Goal: Transaction & Acquisition: Purchase product/service

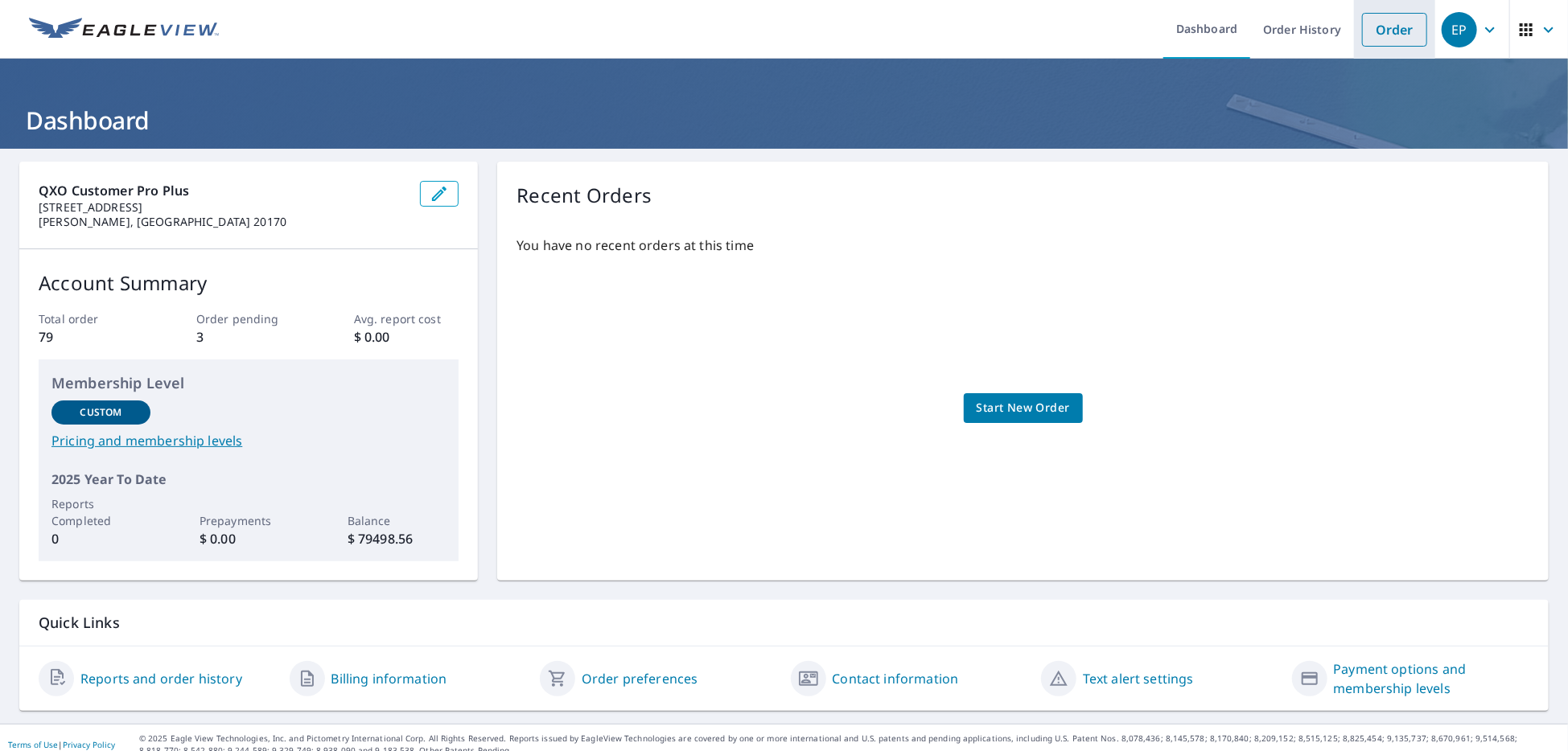
click at [1400, 28] on link "Order" at bounding box center [1395, 29] width 65 height 34
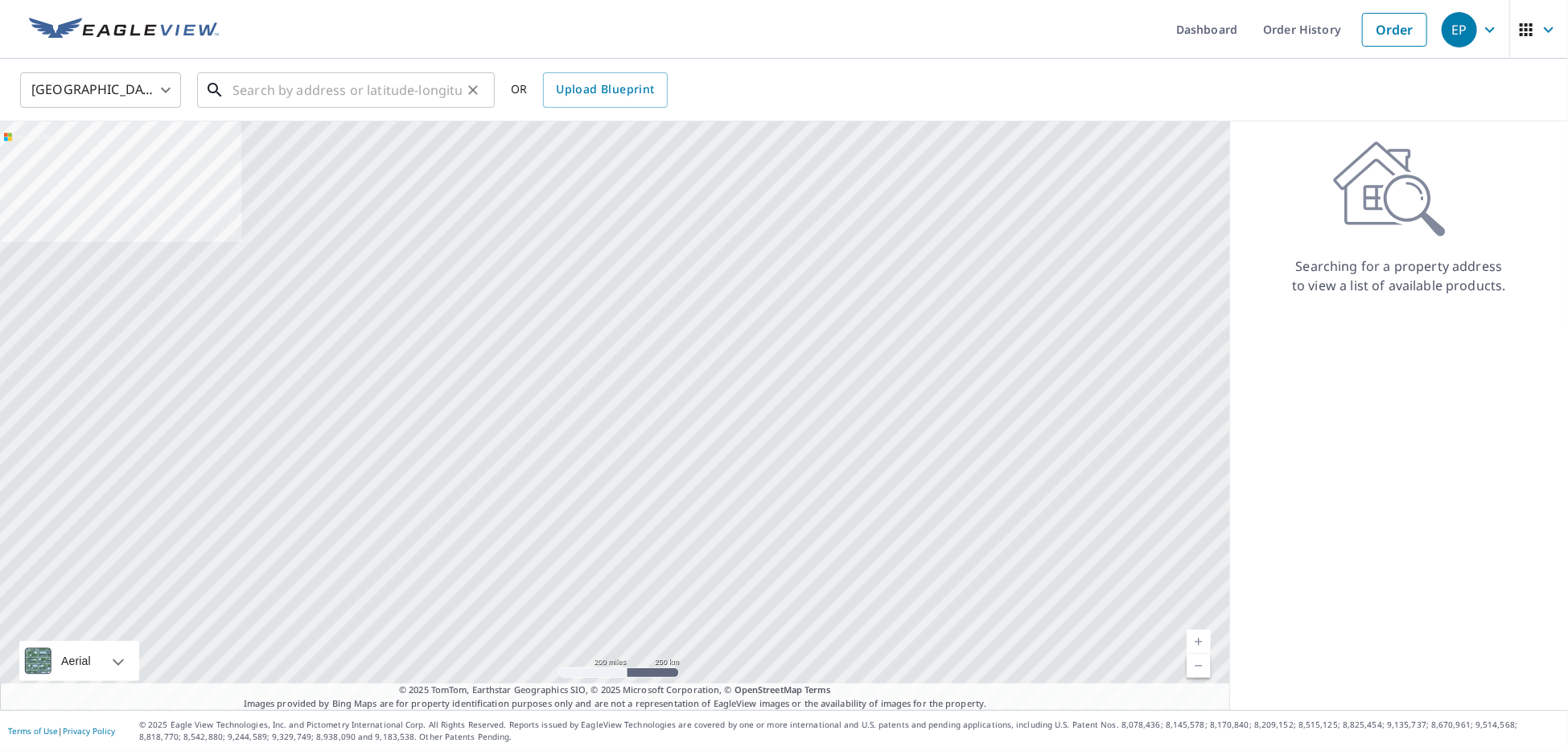
click at [455, 88] on input "text" at bounding box center [347, 90] width 229 height 45
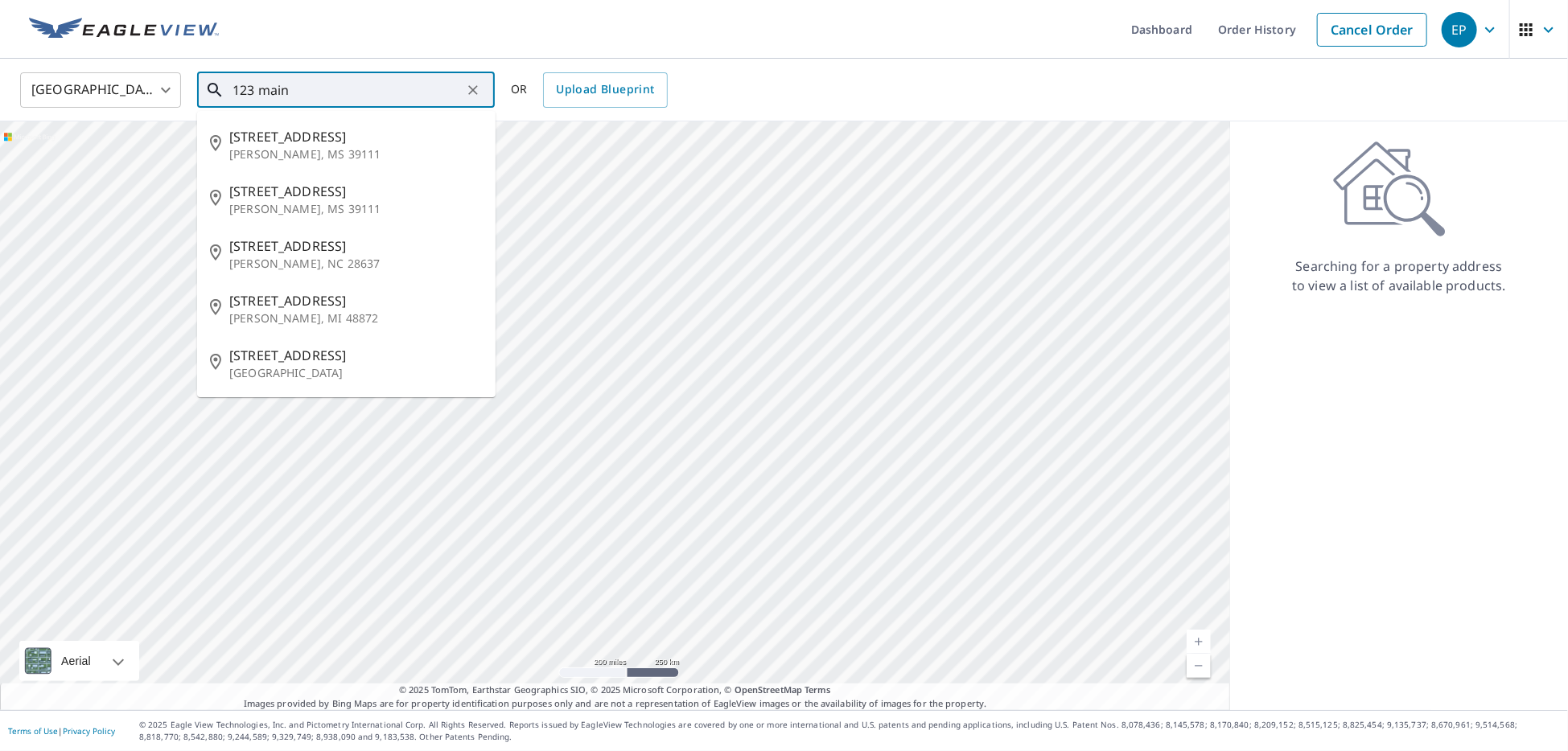
click at [359, 127] on span "[STREET_ADDRESS]" at bounding box center [356, 136] width 254 height 19
type input "[STREET_ADDRESS][PERSON_NAME]"
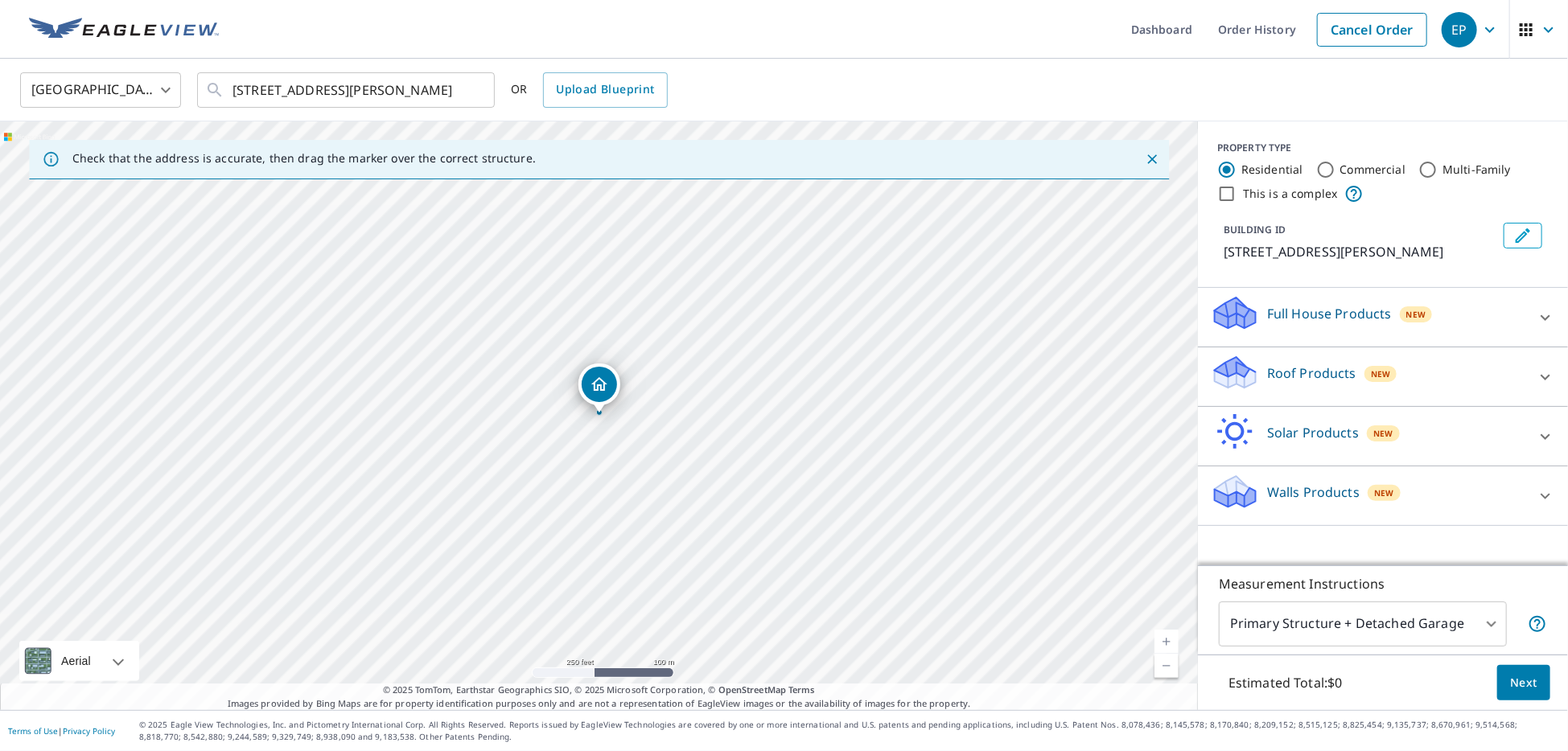
click at [1382, 168] on label "Commercial" at bounding box center [1373, 169] width 66 height 16
click at [1335, 168] on input "Commercial" at bounding box center [1325, 169] width 19 height 19
radio input "true"
type input "4"
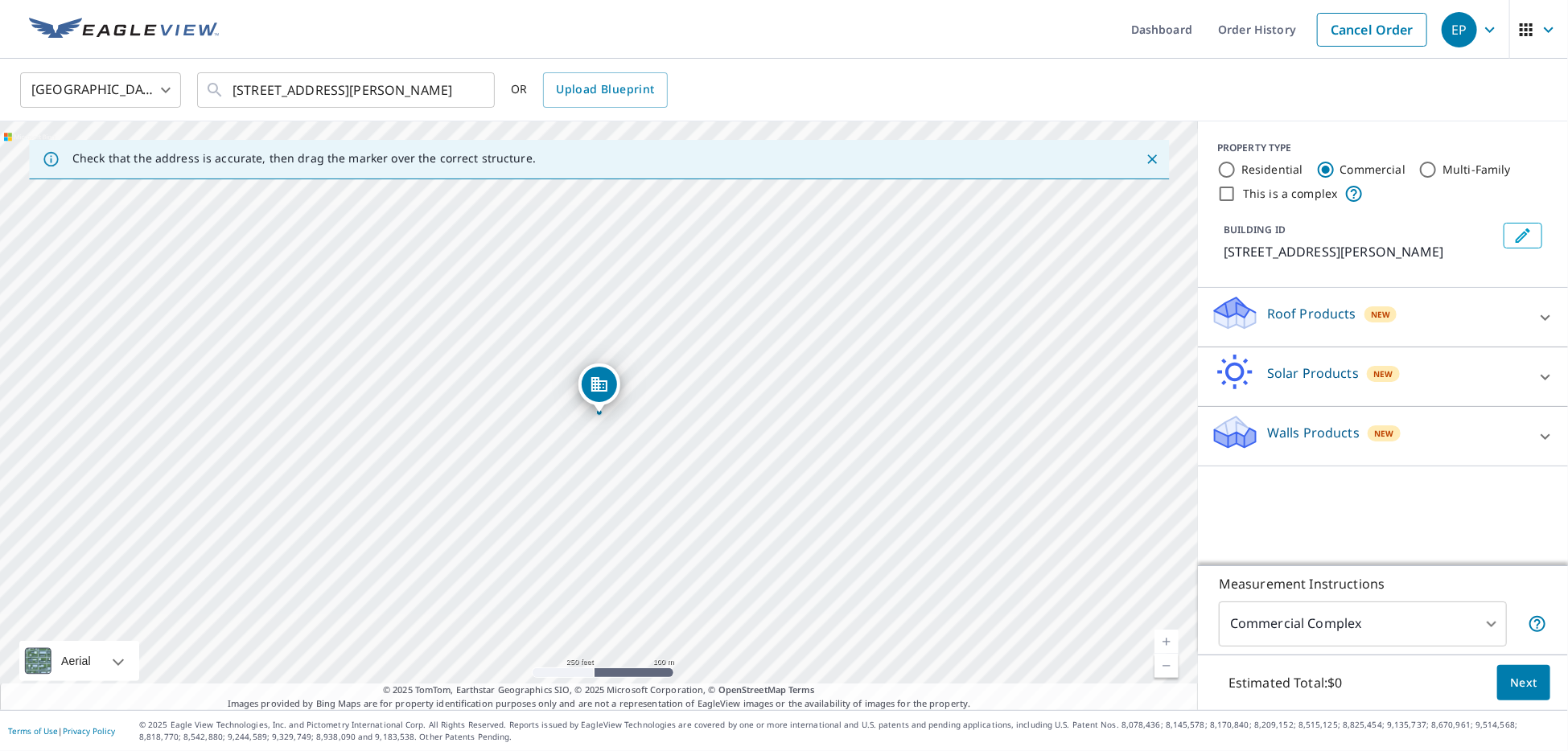
click at [1445, 319] on div "Roof Products New" at bounding box center [1369, 317] width 315 height 46
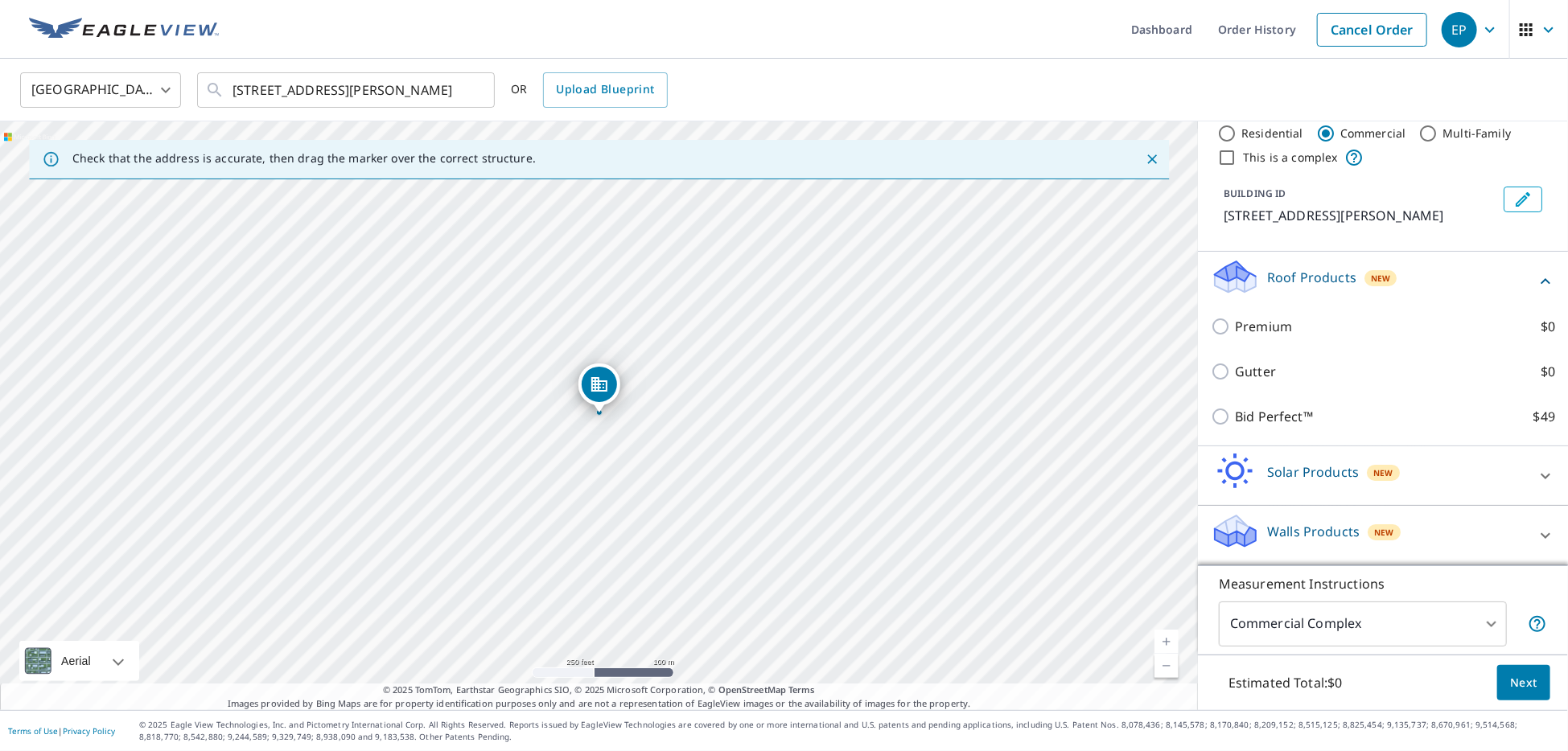
scroll to position [53, 0]
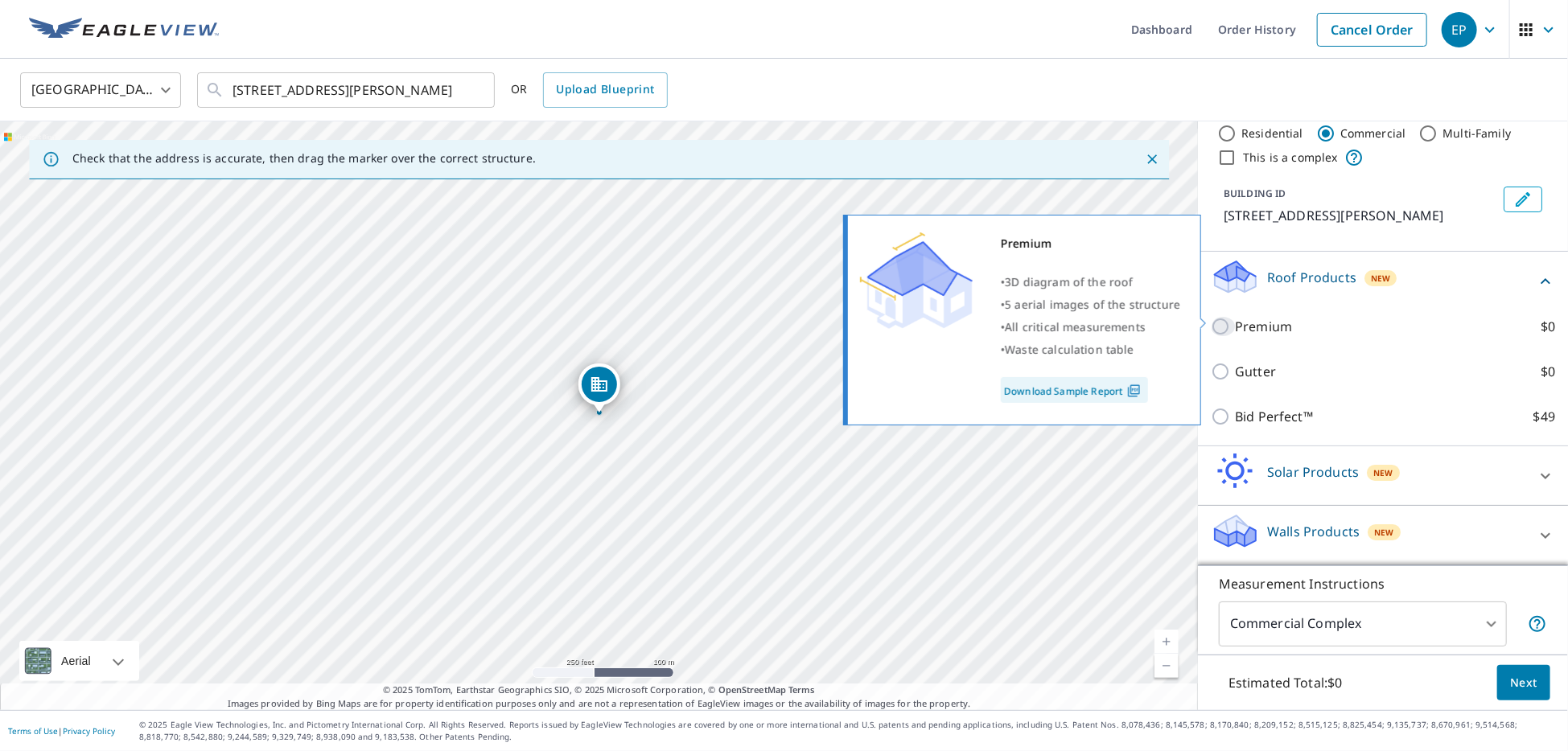
click at [1227, 317] on input "Premium $0" at bounding box center [1223, 326] width 24 height 19
checkbox input "true"
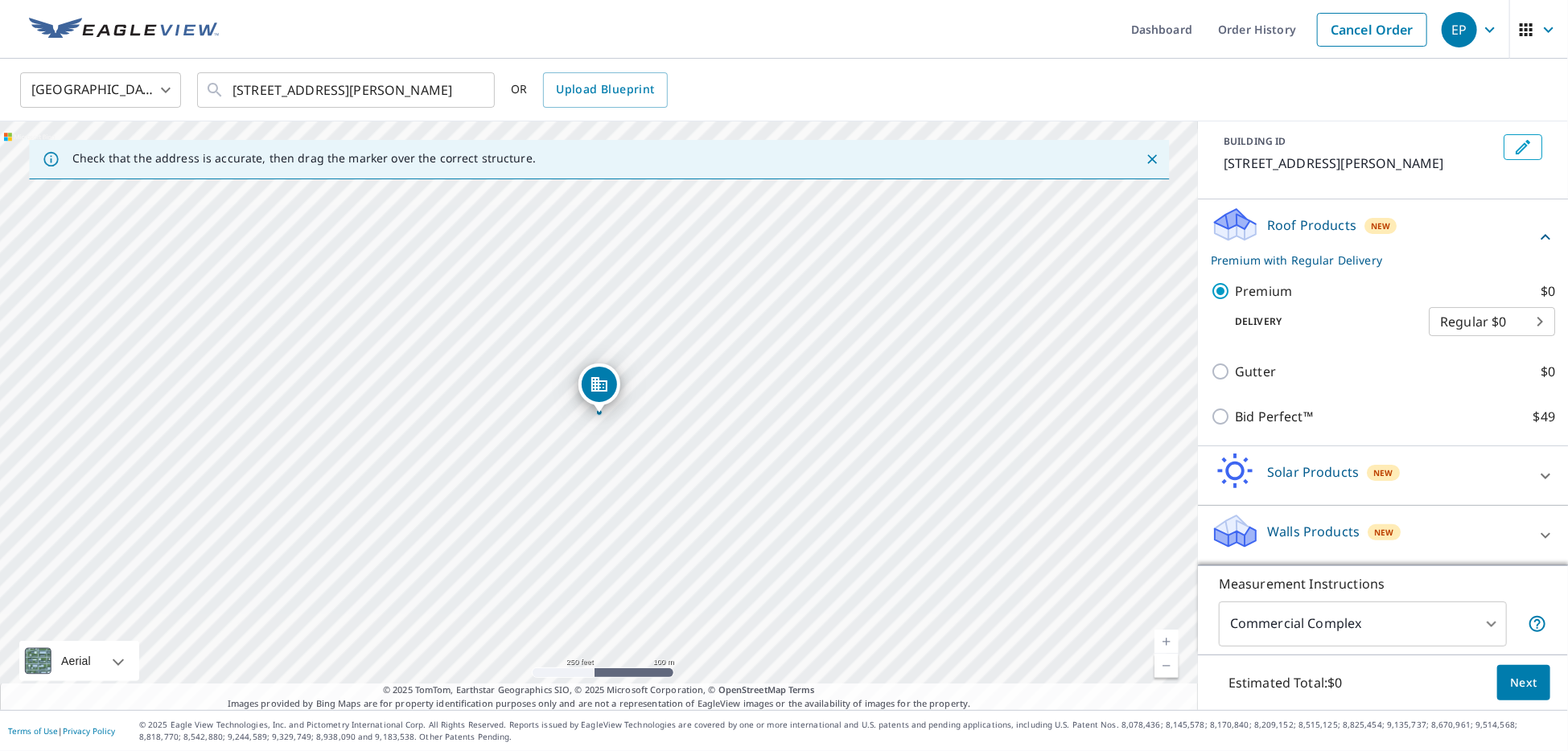
scroll to position [103, 0]
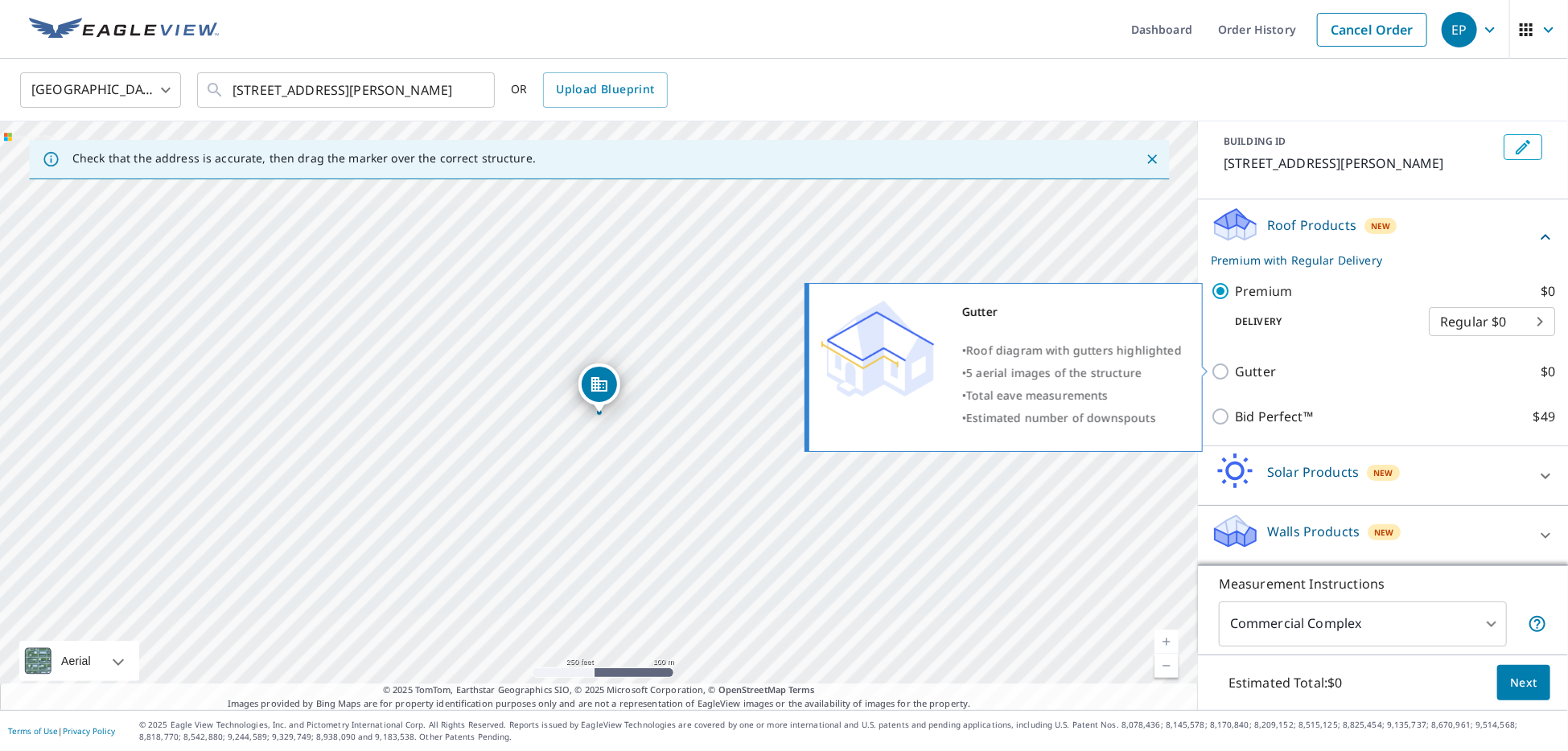
click at [1243, 362] on p "Gutter" at bounding box center [1254, 371] width 41 height 19
click at [1234, 362] on input "Gutter $0" at bounding box center [1223, 371] width 24 height 19
checkbox input "true"
type input "2"
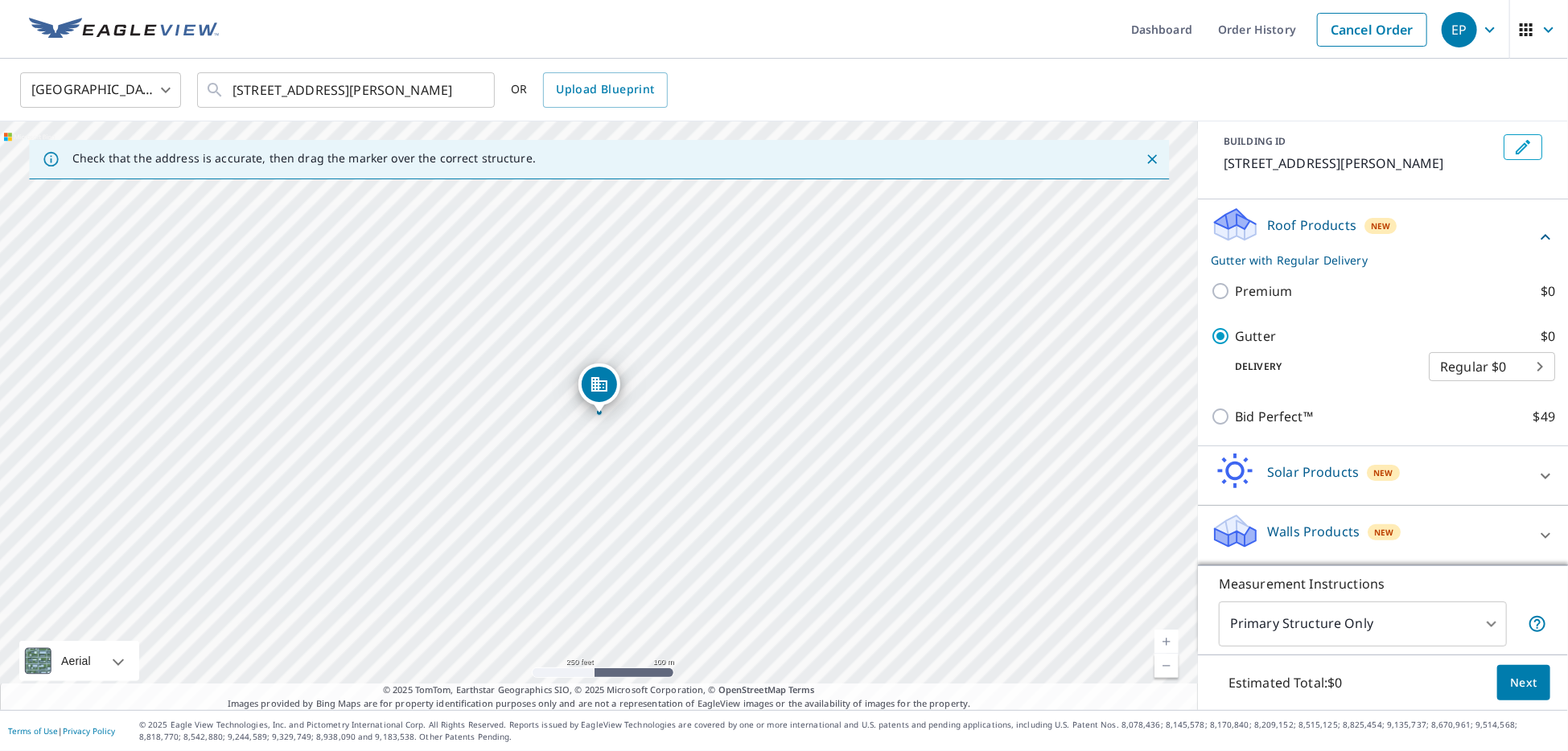
click at [1431, 537] on div "Walls Products New" at bounding box center [1369, 534] width 315 height 46
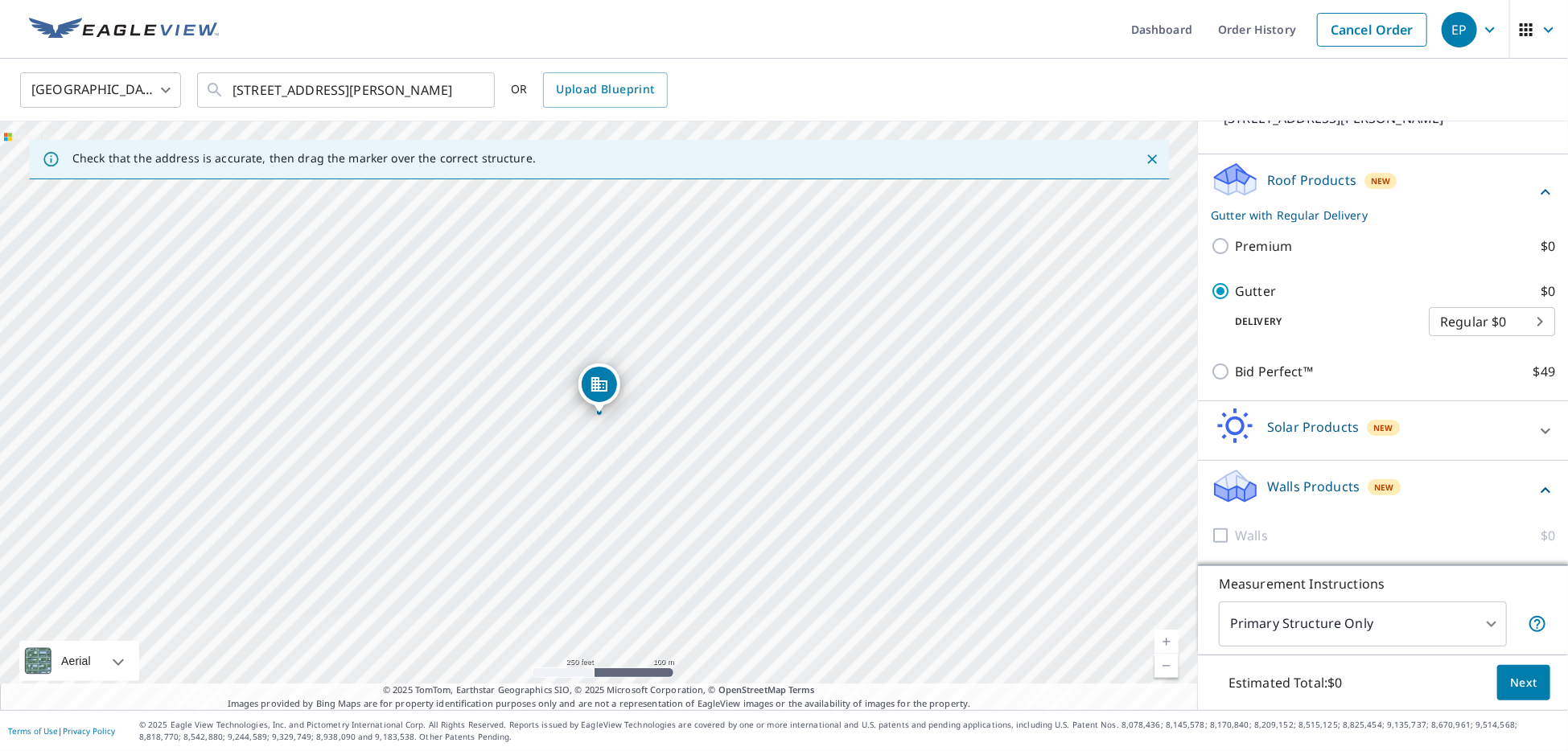
scroll to position [152, 0]
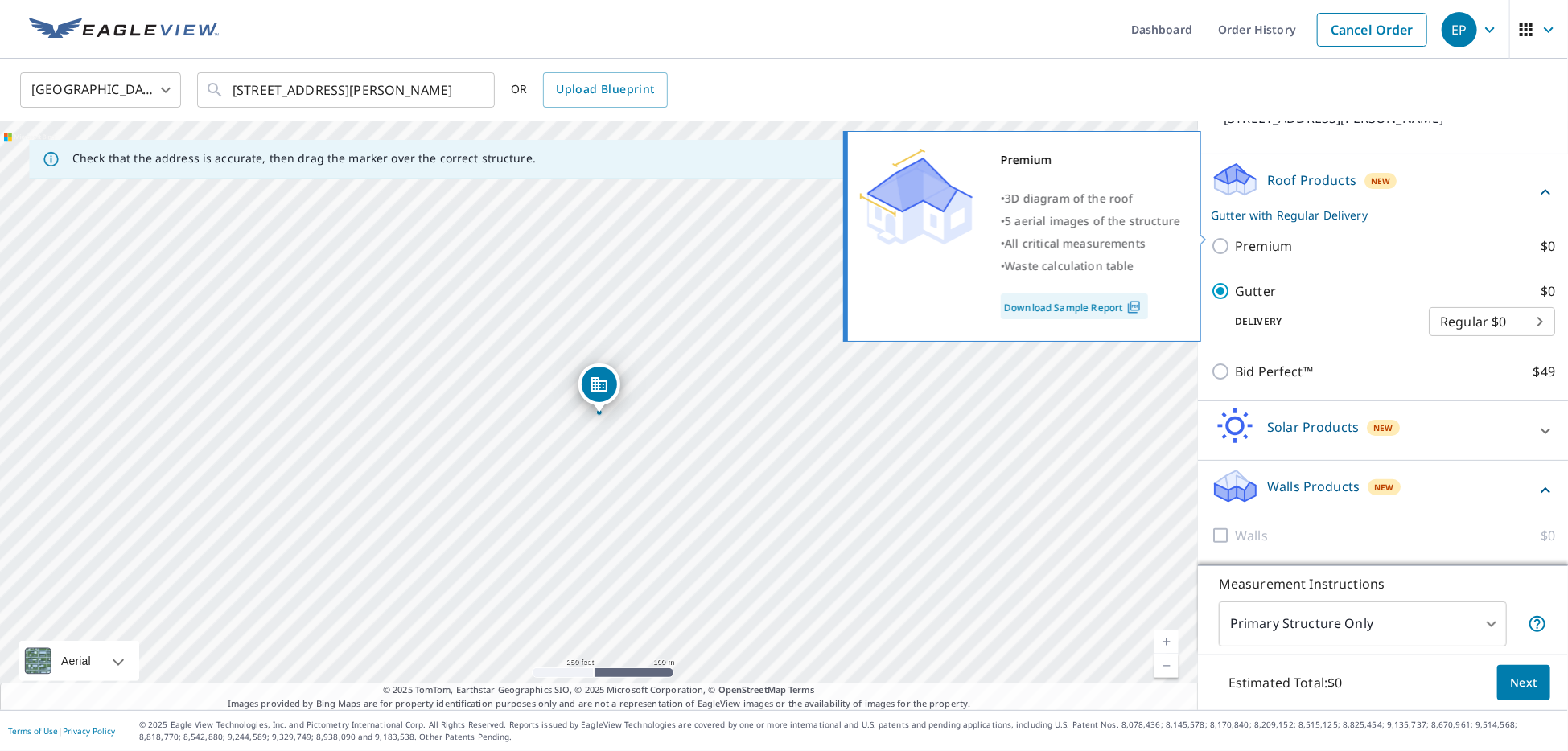
click at [1273, 238] on p "Premium" at bounding box center [1263, 246] width 57 height 19
click at [1234, 238] on input "Premium $0" at bounding box center [1223, 246] width 24 height 19
checkbox input "true"
checkbox input "false"
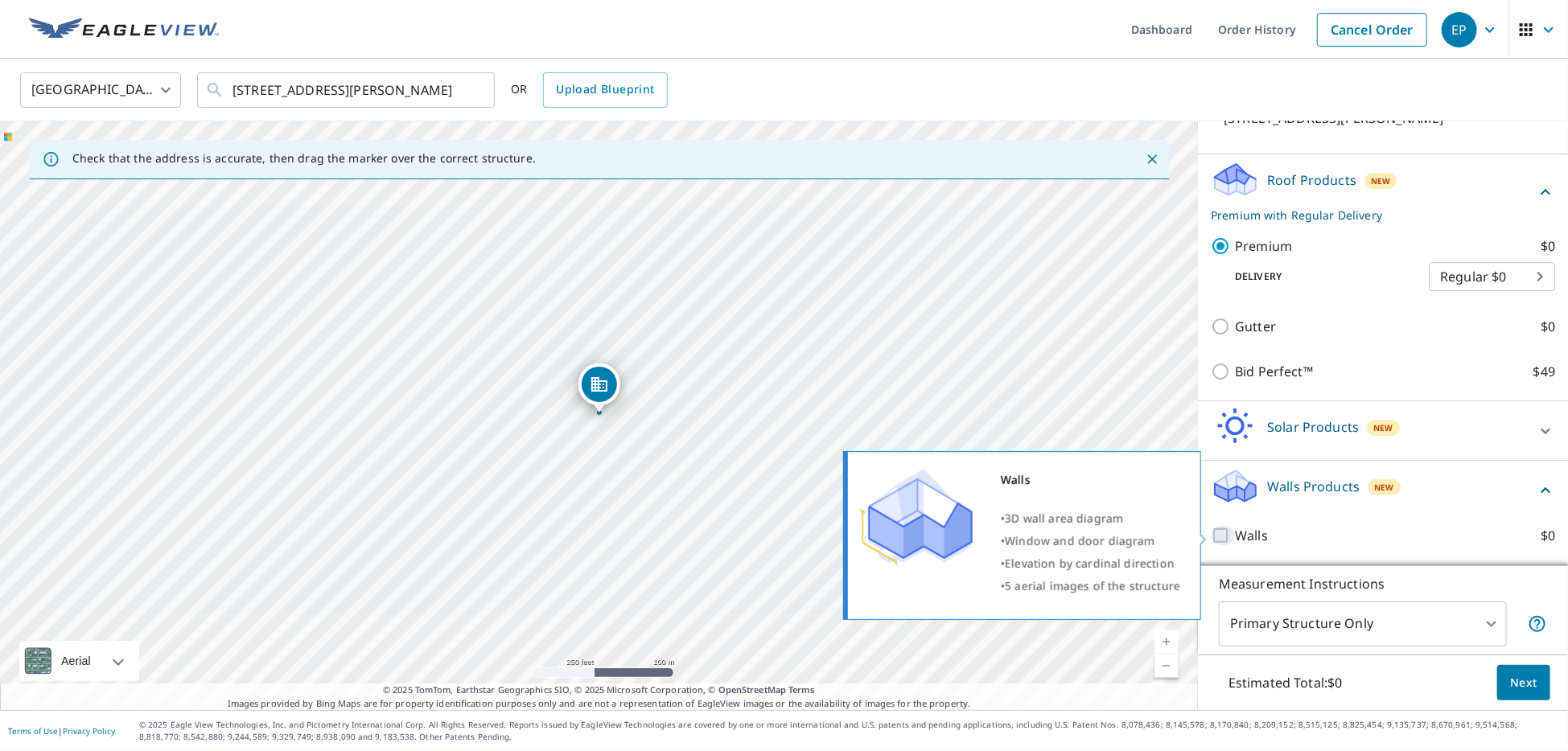
click at [1224, 532] on input "Walls $0" at bounding box center [1223, 535] width 24 height 19
checkbox input "true"
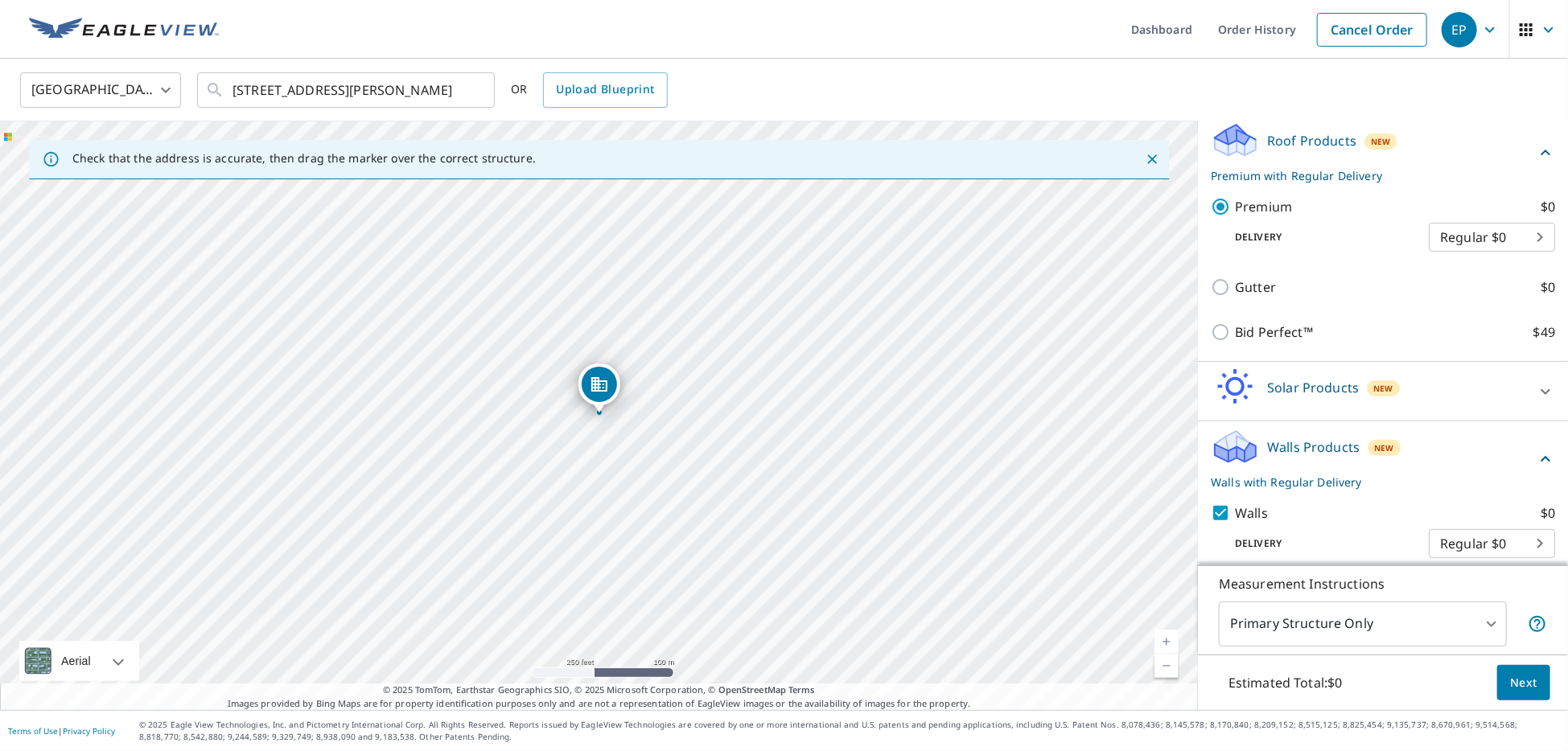
scroll to position [178, 0]
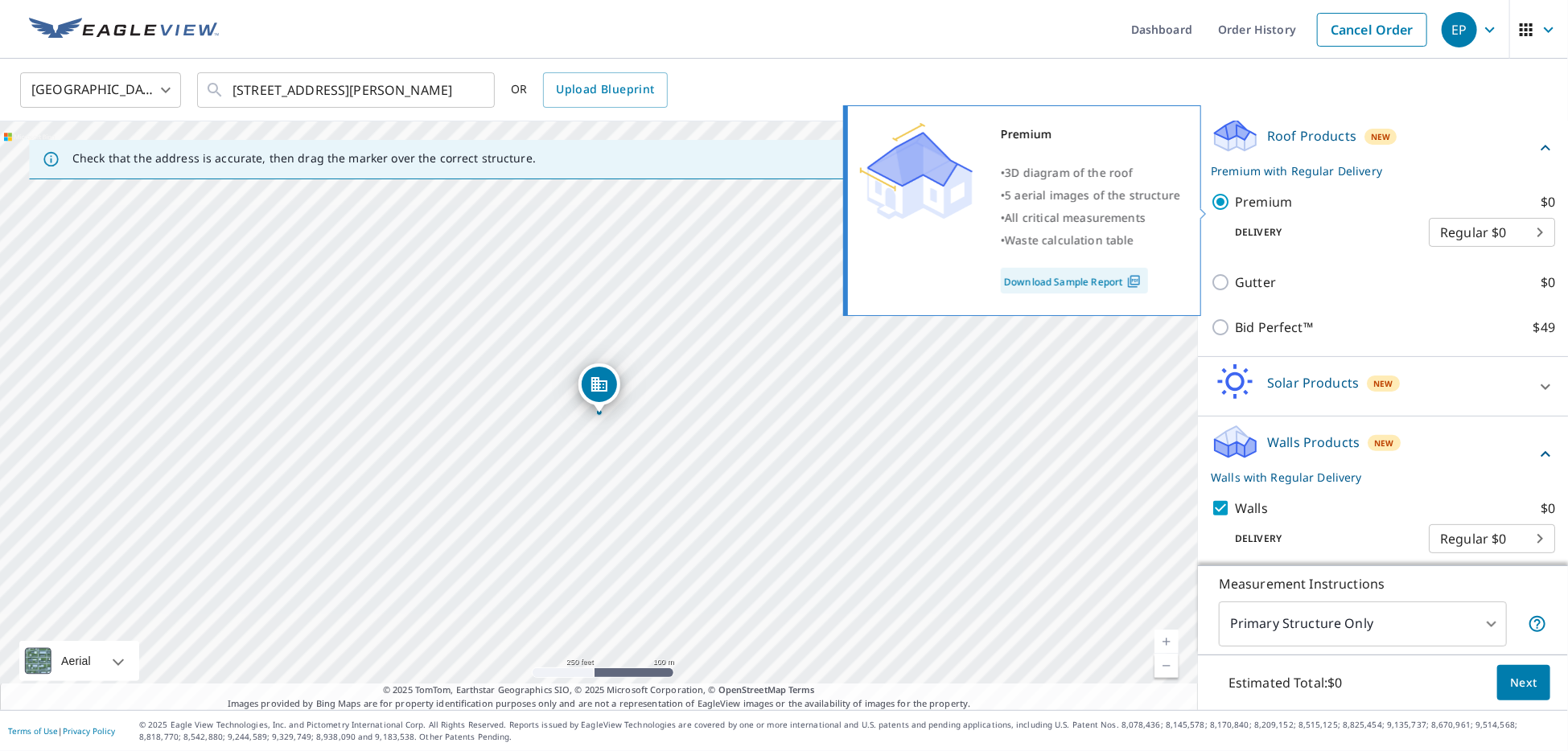
click at [1230, 205] on input "Premium $0" at bounding box center [1223, 202] width 24 height 19
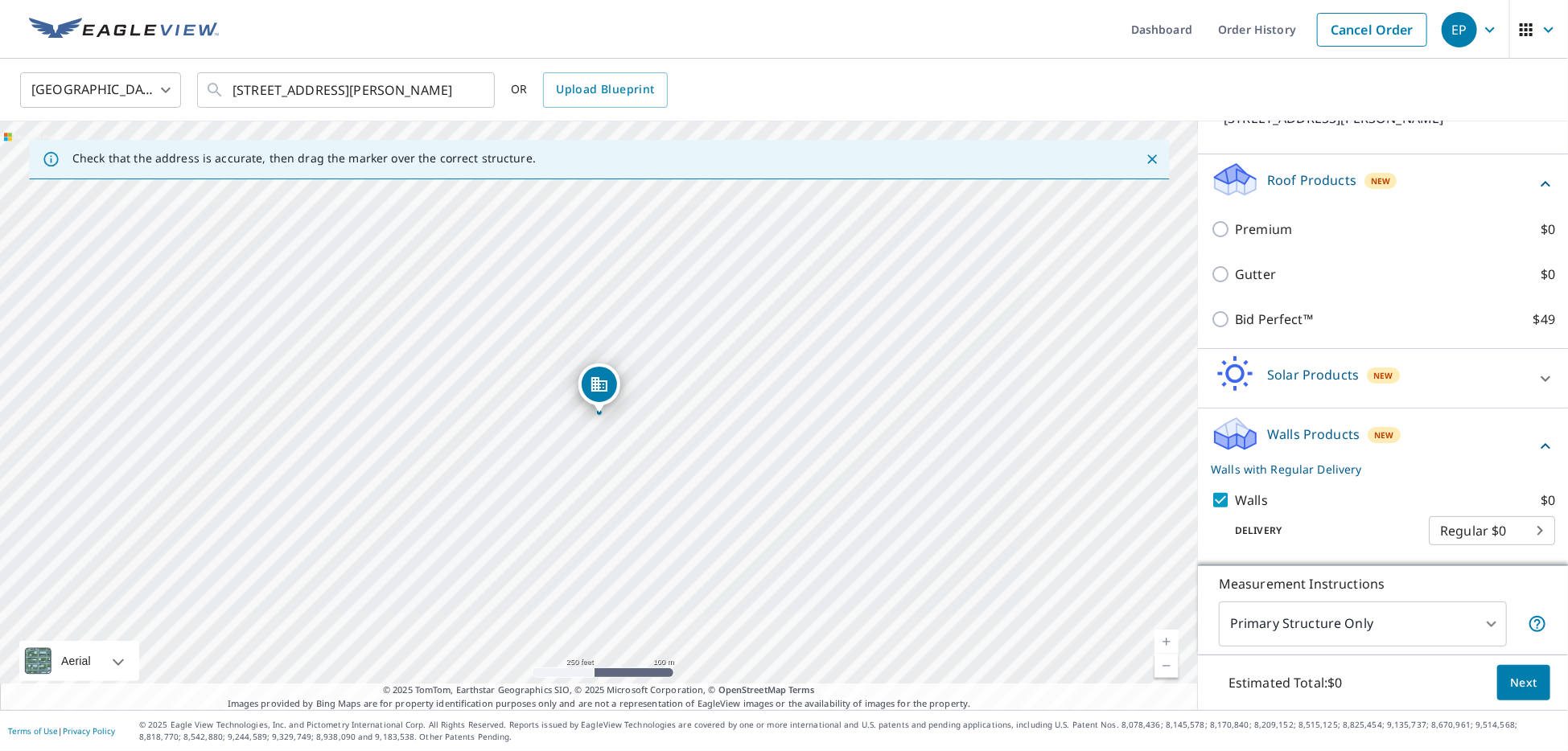
scroll to position [0, 0]
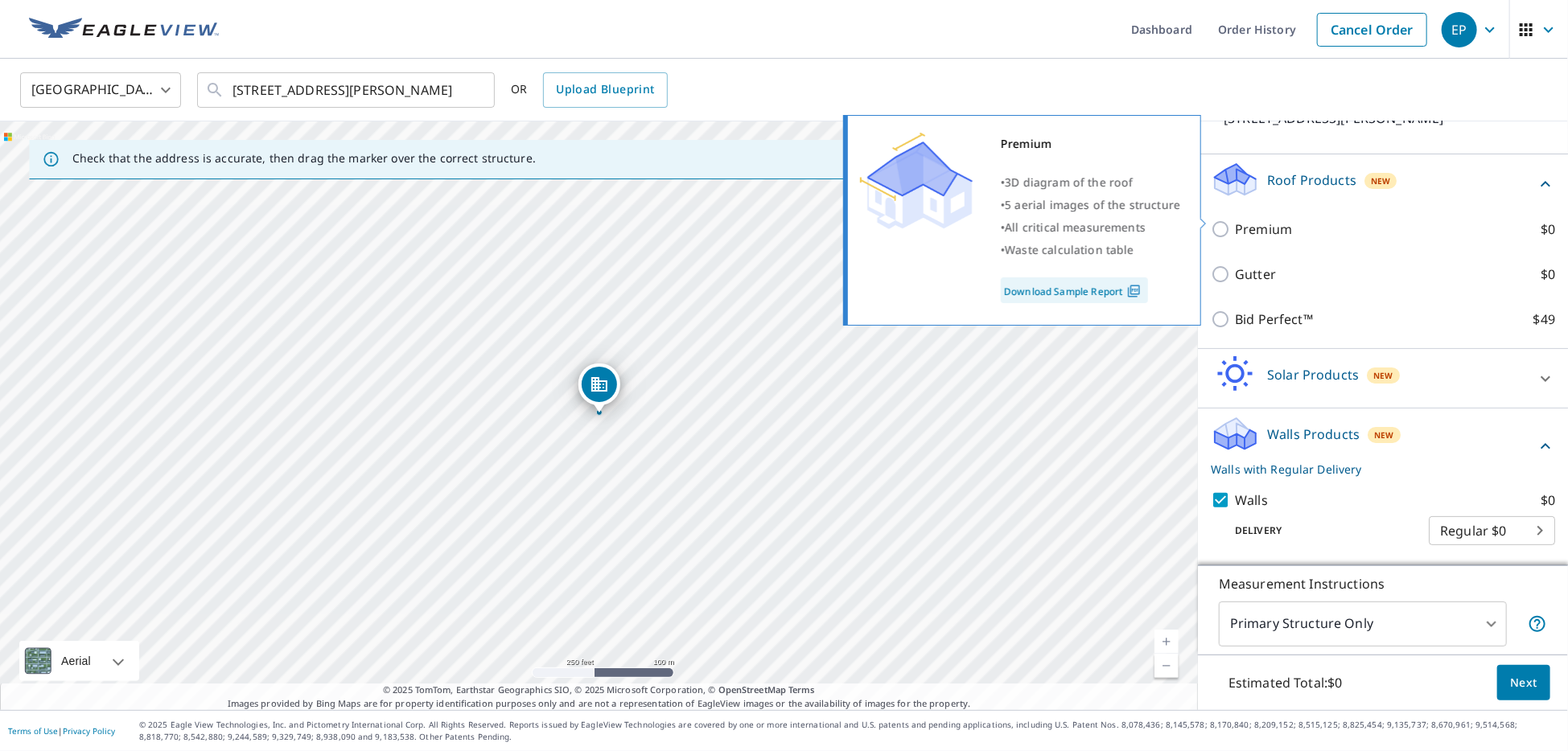
click at [1229, 219] on input "Premium $0" at bounding box center [1223, 228] width 24 height 19
checkbox input "true"
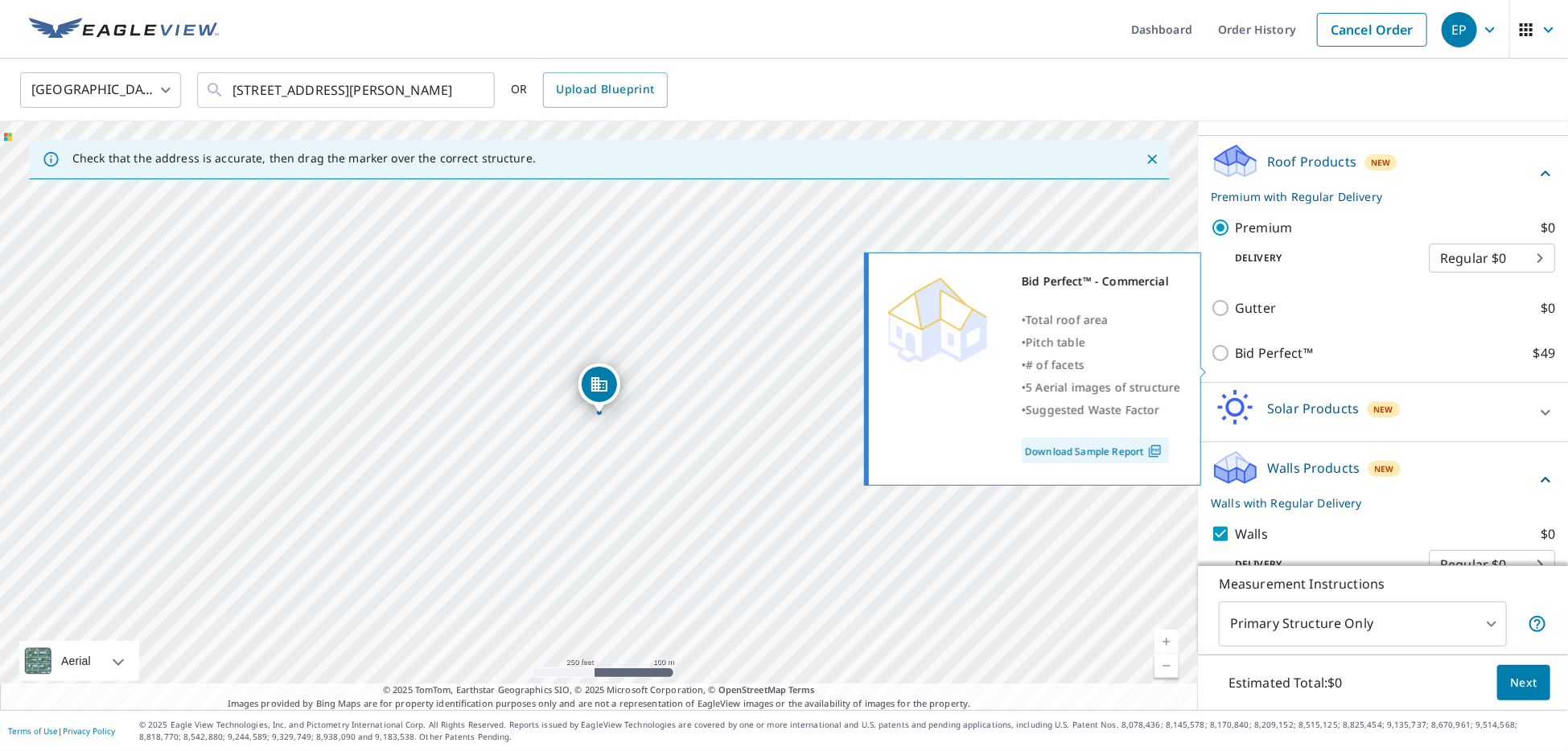
click at [1222, 363] on input "Bid Perfect™ $49" at bounding box center [1223, 353] width 24 height 19
checkbox input "true"
checkbox input "false"
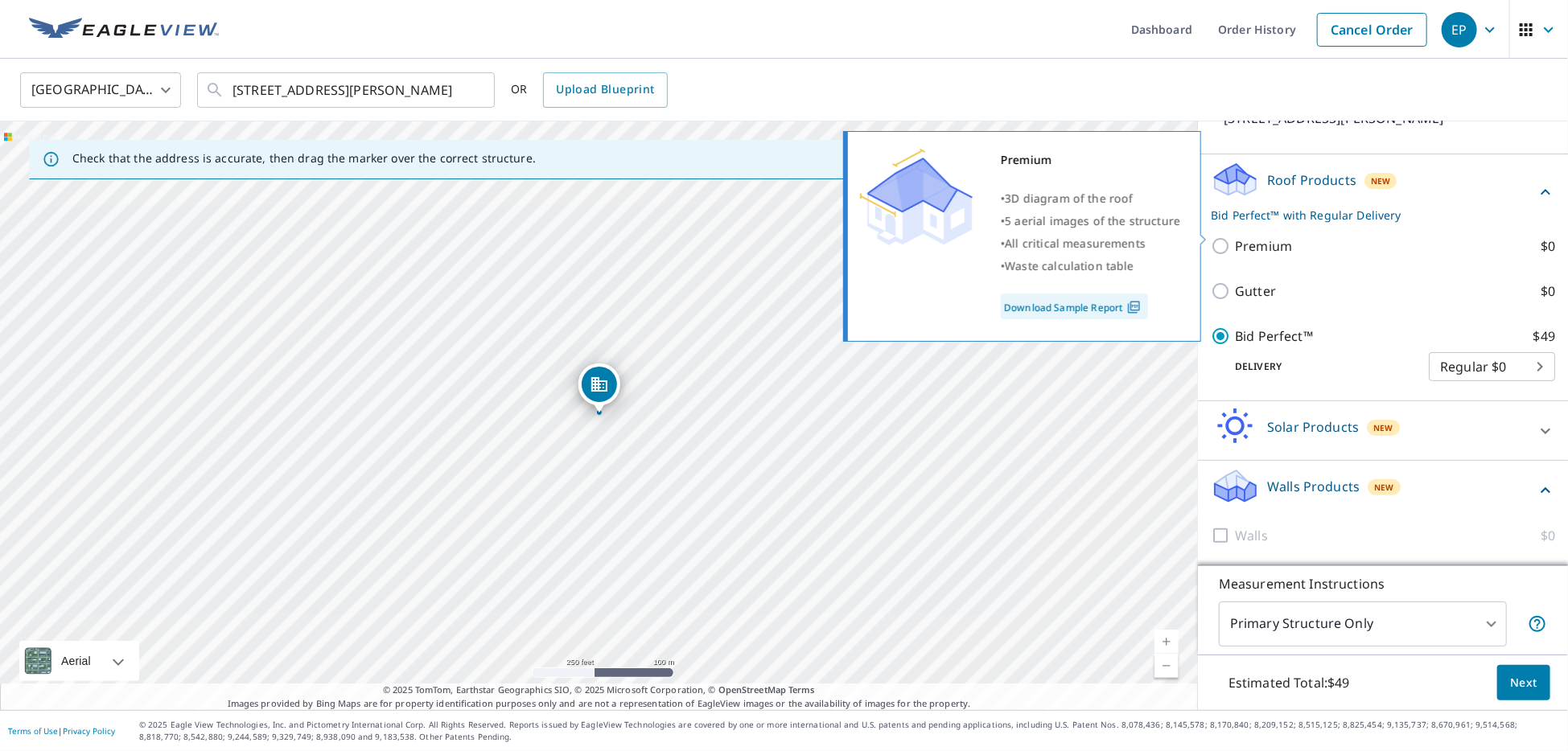
click at [1225, 237] on input "Premium $0" at bounding box center [1223, 246] width 24 height 19
checkbox input "true"
checkbox input "false"
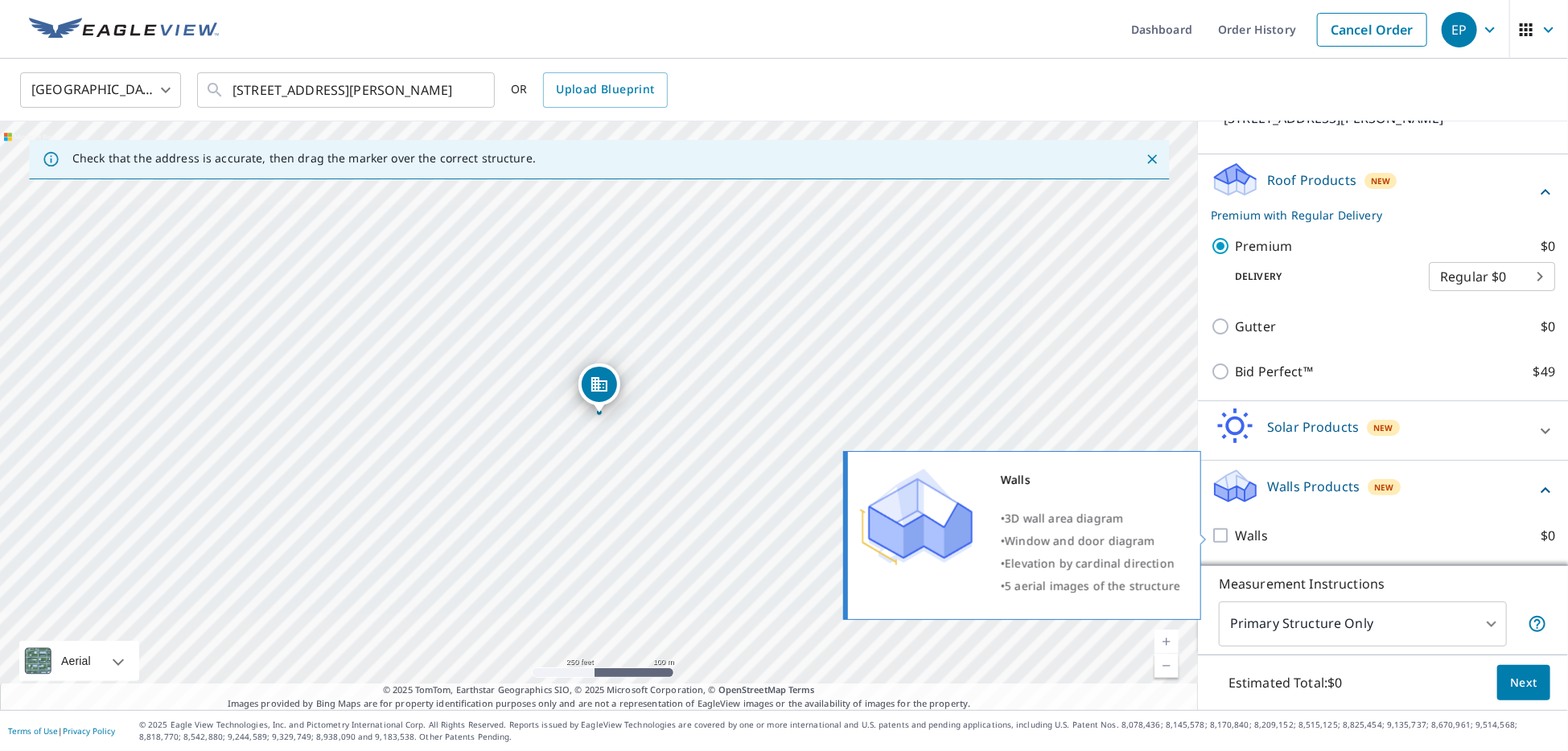
click at [1224, 533] on input "Walls $0" at bounding box center [1223, 535] width 24 height 19
checkbox input "true"
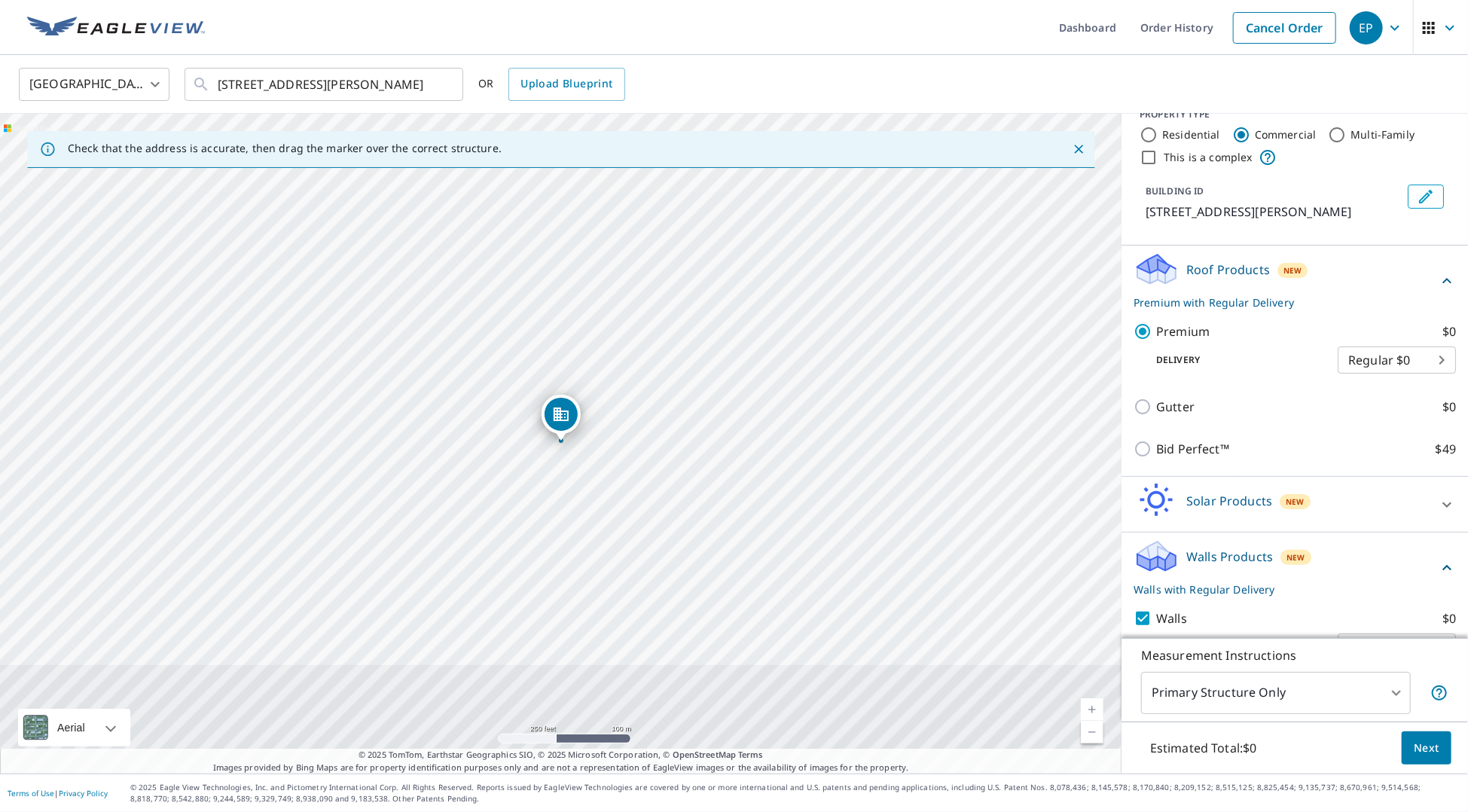
scroll to position [30, 0]
